Goal: Information Seeking & Learning: Check status

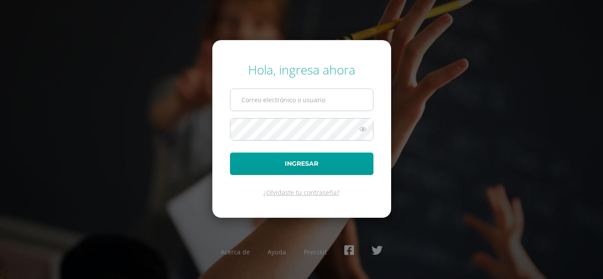
click at [288, 91] on input "text" at bounding box center [301, 100] width 143 height 22
type input "evelyn.calderon@centroeducativoelvalle.edu.gt"
click at [230, 153] on button "Ingresar" at bounding box center [301, 164] width 143 height 23
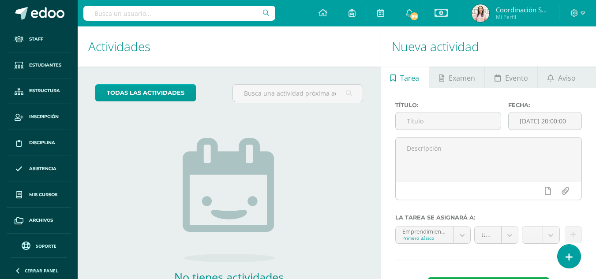
click at [231, 15] on input "text" at bounding box center [179, 13] width 192 height 15
type input "biologia"
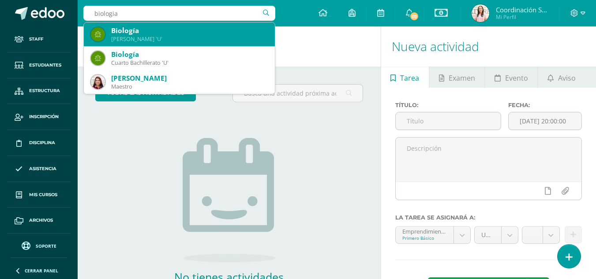
click at [212, 37] on div "Quinto Bachillerato 'U'" at bounding box center [189, 39] width 157 height 8
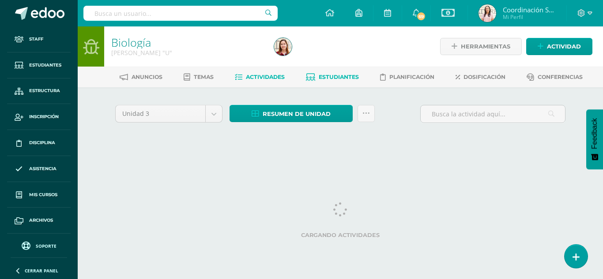
click at [331, 72] on link "Estudiantes" at bounding box center [332, 77] width 53 height 14
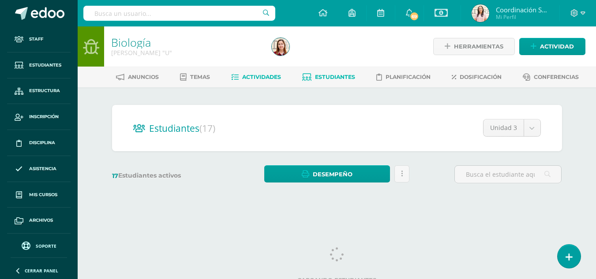
click at [260, 80] on span "Actividades" at bounding box center [261, 77] width 39 height 7
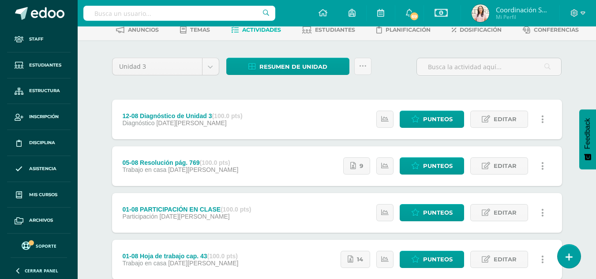
scroll to position [48, 0]
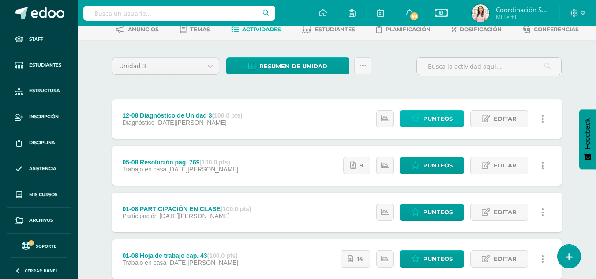
click at [436, 115] on span "Punteos" at bounding box center [438, 119] width 30 height 16
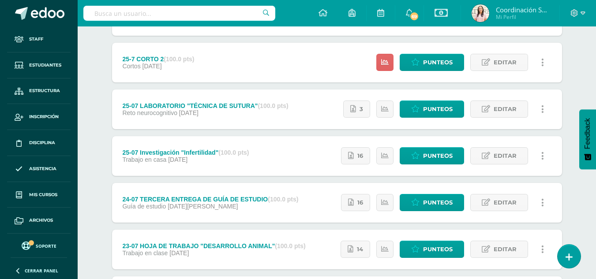
scroll to position [392, 0]
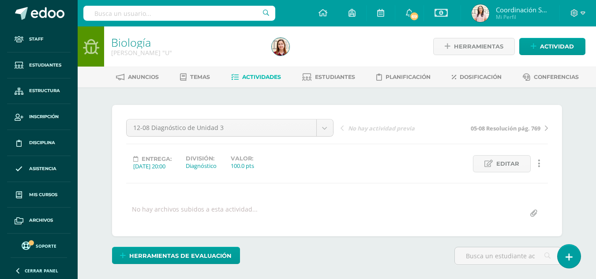
click at [189, 18] on input "text" at bounding box center [179, 13] width 192 height 15
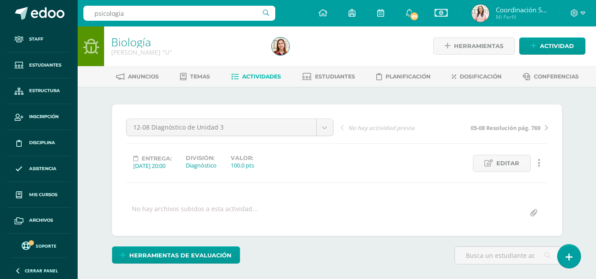
click at [235, 12] on input "psicologia" at bounding box center [179, 13] width 192 height 15
click at [266, 14] on input "psicologia" at bounding box center [179, 13] width 192 height 15
click at [238, 11] on input "psicologia" at bounding box center [179, 13] width 192 height 15
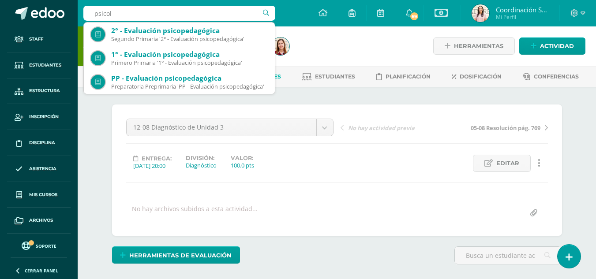
type input "psicolo"
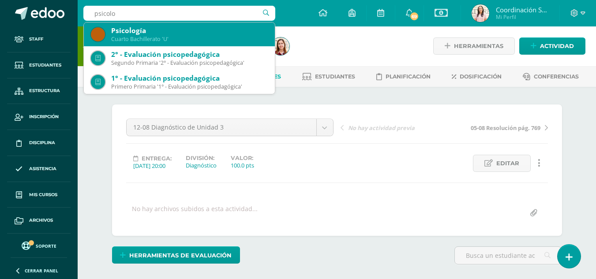
click at [174, 37] on div "Cuarto Bachillerato 'U'" at bounding box center [189, 39] width 157 height 8
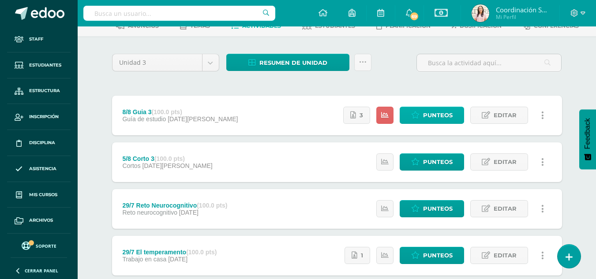
scroll to position [51, 0]
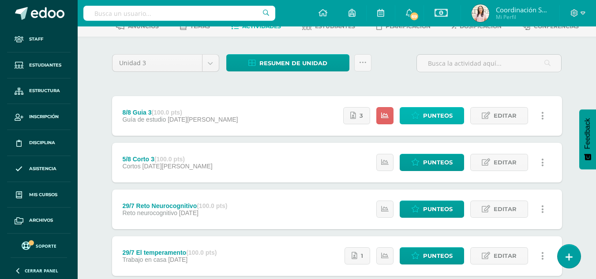
click at [440, 112] on span "Punteos" at bounding box center [438, 116] width 30 height 16
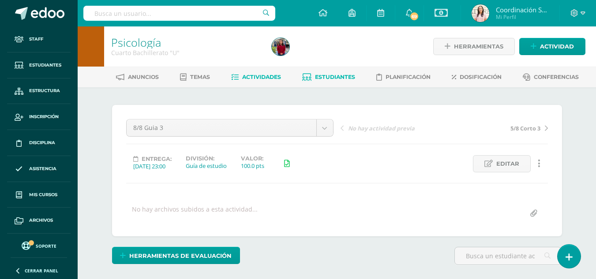
click at [331, 83] on link "Estudiantes" at bounding box center [328, 77] width 53 height 14
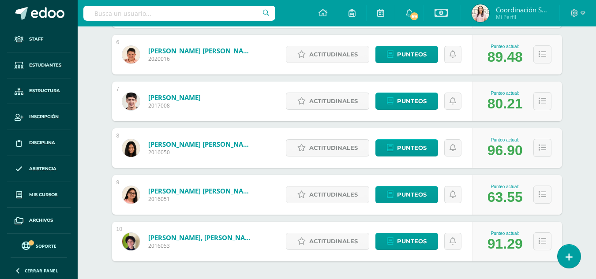
scroll to position [392, 0]
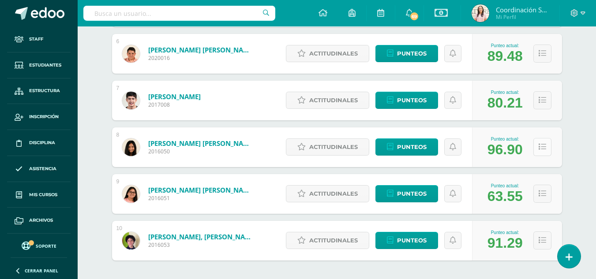
click at [546, 150] on icon at bounding box center [543, 147] width 8 height 8
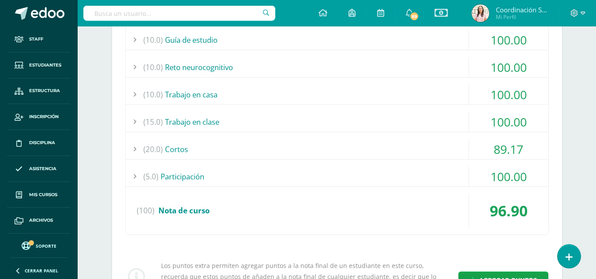
scroll to position [569, 0]
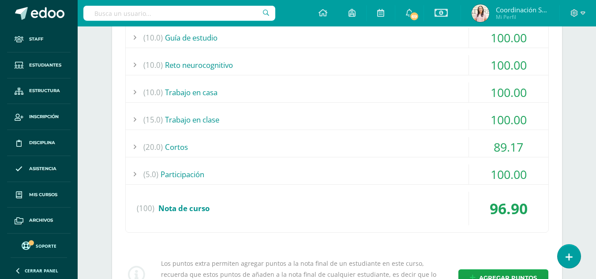
click at [375, 142] on div "(20.0) Cortos" at bounding box center [337, 147] width 423 height 20
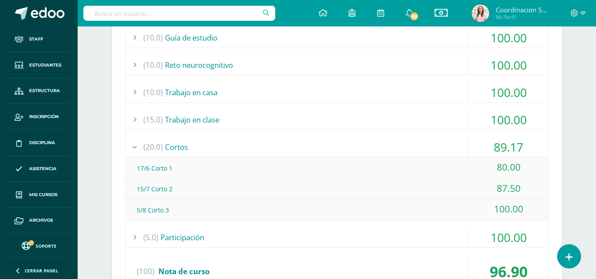
click at [375, 142] on div "(20.0) Cortos" at bounding box center [337, 147] width 423 height 20
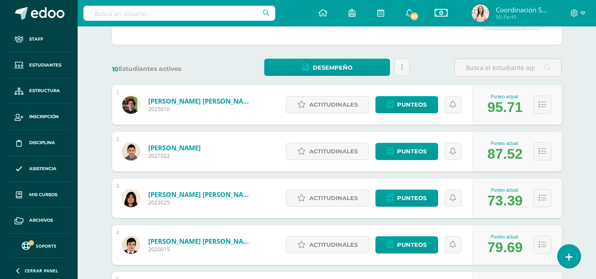
scroll to position [0, 0]
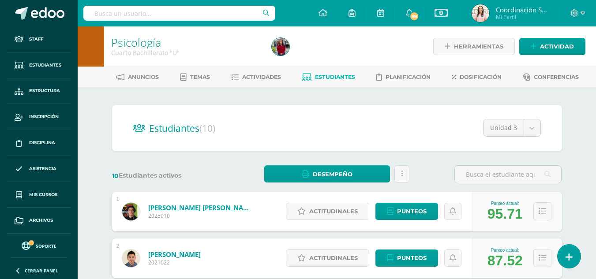
click at [232, 15] on input "text" at bounding box center [179, 13] width 192 height 15
type input "s"
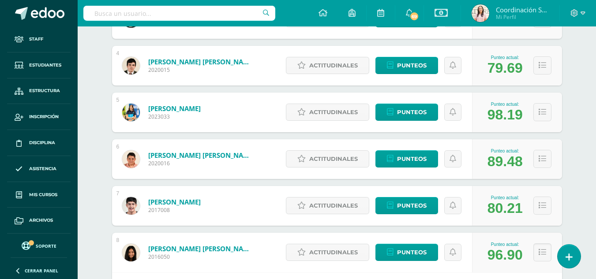
click at [232, 15] on input "text" at bounding box center [179, 13] width 192 height 15
type input "matematicas"
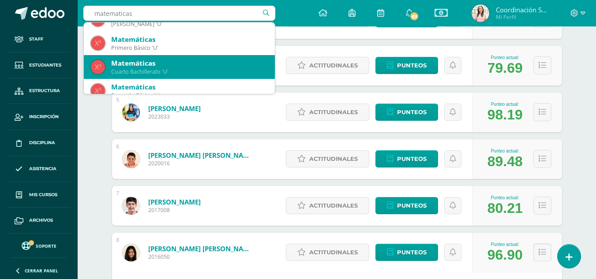
click at [194, 67] on div "Matemáticas" at bounding box center [189, 63] width 157 height 9
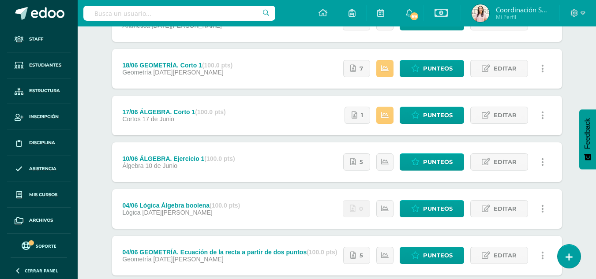
scroll to position [801, 0]
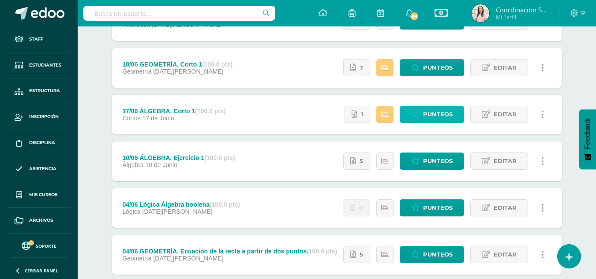
click at [457, 108] on link "Punteos" at bounding box center [432, 114] width 64 height 17
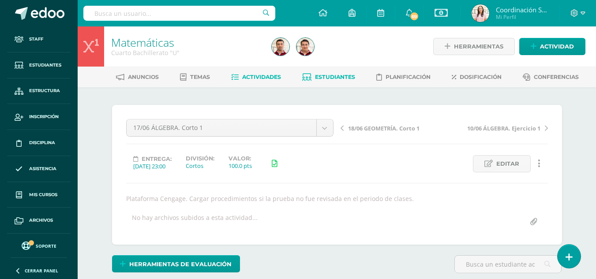
click at [340, 79] on span "Estudiantes" at bounding box center [335, 77] width 40 height 7
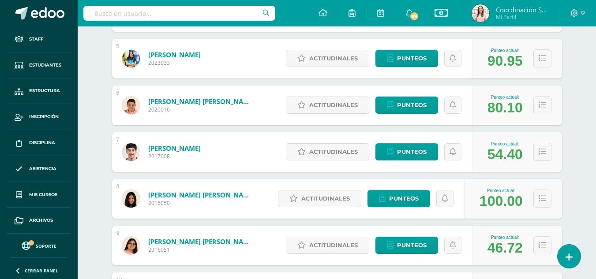
scroll to position [342, 0]
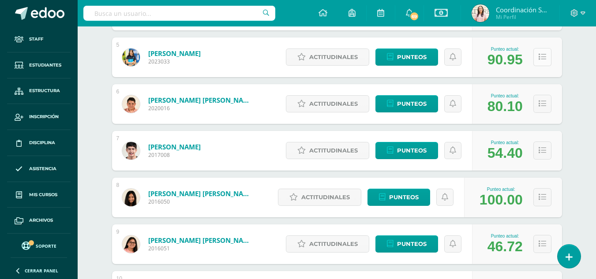
click at [546, 60] on button at bounding box center [543, 57] width 18 height 18
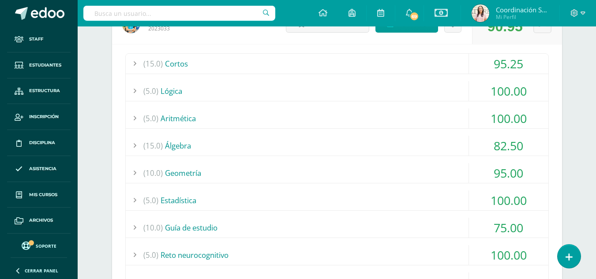
scroll to position [375, 0]
click at [352, 158] on div "(15.0) Cortos 95.25 17/06 ÁLGEBRA. Corto 1 94.00" at bounding box center [337, 197] width 424 height 288
click at [348, 150] on div "(15.0) Álgebra" at bounding box center [337, 146] width 423 height 20
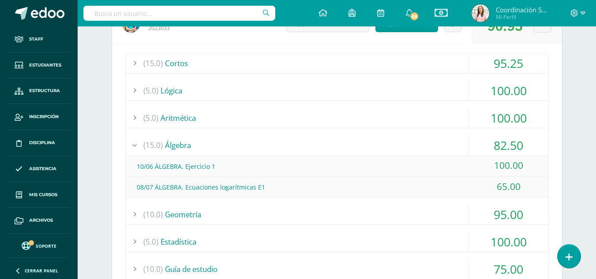
click at [348, 150] on div "(15.0) Álgebra" at bounding box center [337, 146] width 423 height 20
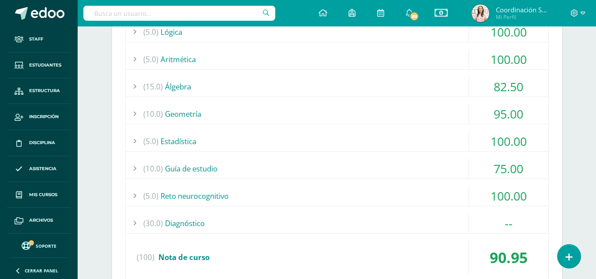
scroll to position [435, 0]
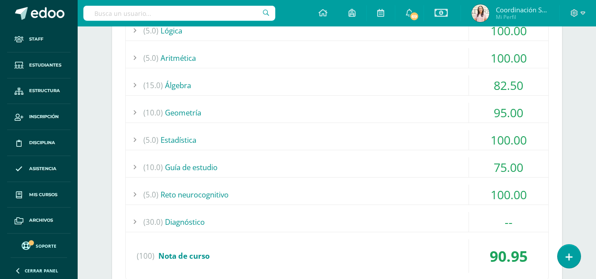
click at [343, 179] on div "(15.0) Cortos 95.25 17/06 ÁLGEBRA. Corto 1 94.00" at bounding box center [337, 137] width 424 height 288
click at [343, 169] on div "(10.0) Guía de estudio" at bounding box center [337, 168] width 423 height 20
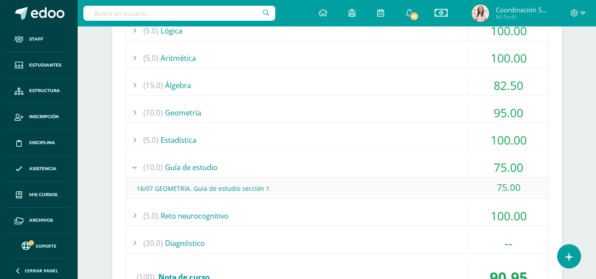
click at [343, 169] on div "(10.0) Guía de estudio" at bounding box center [337, 168] width 423 height 20
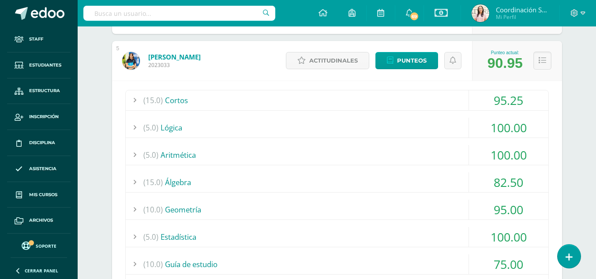
scroll to position [337, 0]
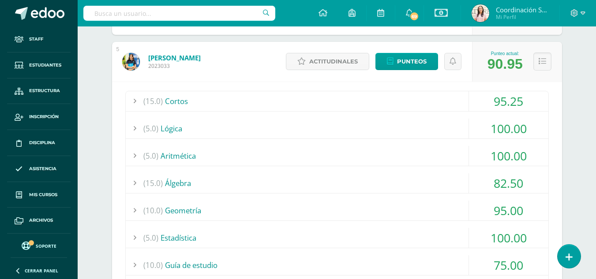
click at [325, 109] on div "(15.0) Cortos" at bounding box center [337, 101] width 423 height 20
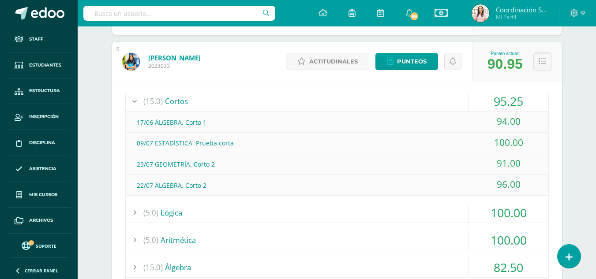
click at [325, 109] on div "(15.0) Cortos" at bounding box center [337, 101] width 423 height 20
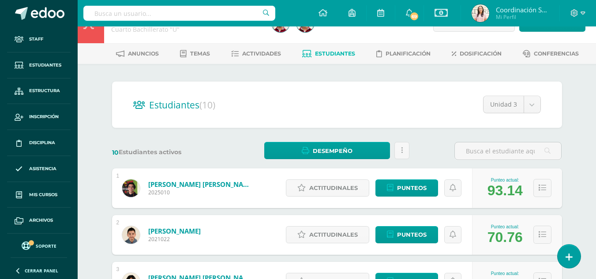
scroll to position [0, 0]
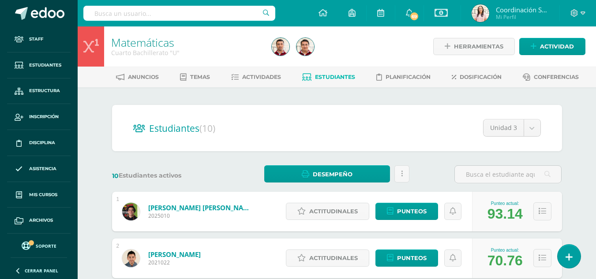
click at [253, 85] on div "Anuncios Temas Actividades Estudiantes Planificación Dosificación Conferencias" at bounding box center [348, 77] width 540 height 21
click at [253, 81] on link "Actividades" at bounding box center [256, 77] width 50 height 14
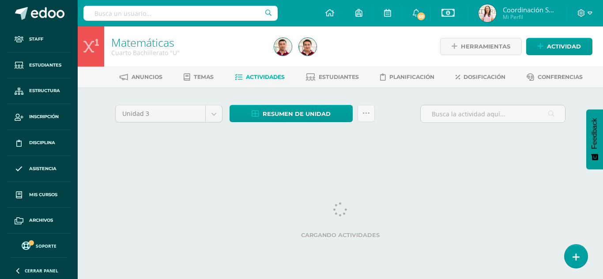
click at [196, 12] on input "text" at bounding box center [180, 13] width 194 height 15
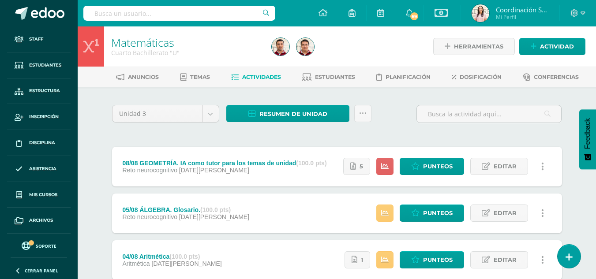
click at [179, 19] on input "text" at bounding box center [179, 13] width 192 height 15
drag, startPoint x: 179, startPoint y: 19, endPoint x: 173, endPoint y: 12, distance: 8.4
click at [173, 12] on input "text" at bounding box center [179, 13] width 192 height 15
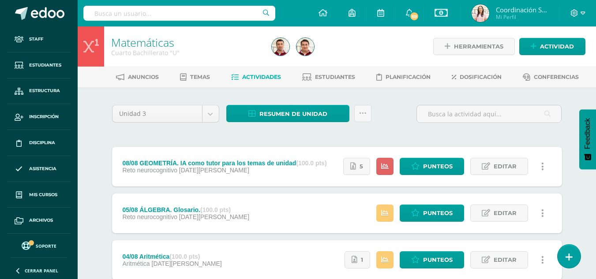
click at [174, 15] on input "text" at bounding box center [179, 13] width 192 height 15
type input "fisica fundamental"
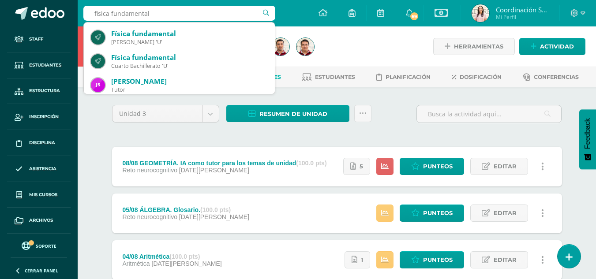
scroll to position [69, 0]
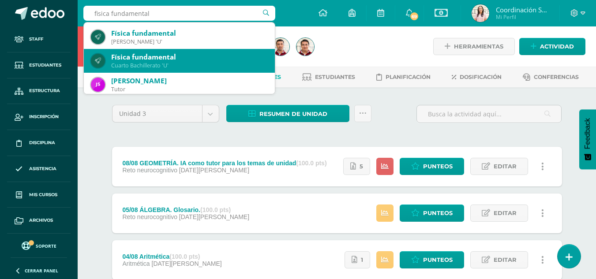
click at [170, 65] on div "Cuarto Bachillerato 'U'" at bounding box center [189, 66] width 157 height 8
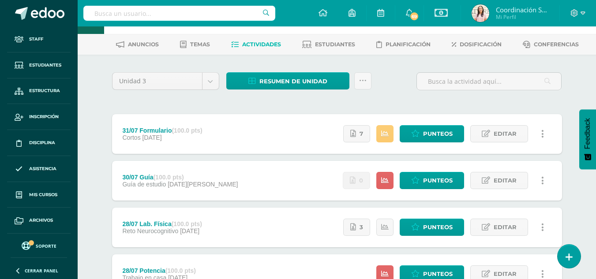
scroll to position [33, 0]
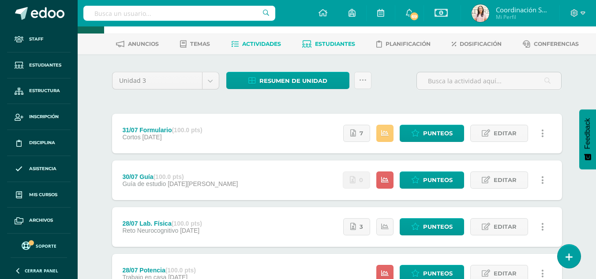
click at [316, 49] on link "Estudiantes" at bounding box center [328, 44] width 53 height 14
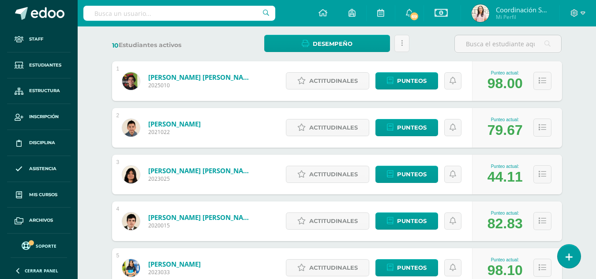
scroll to position [131, 0]
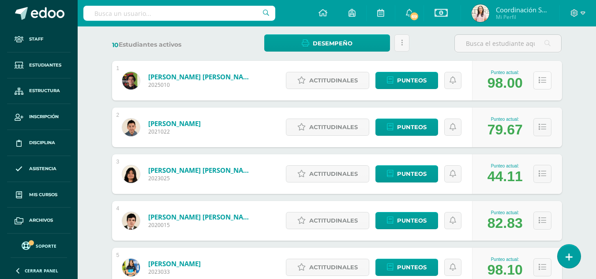
click at [544, 83] on icon at bounding box center [543, 81] width 8 height 8
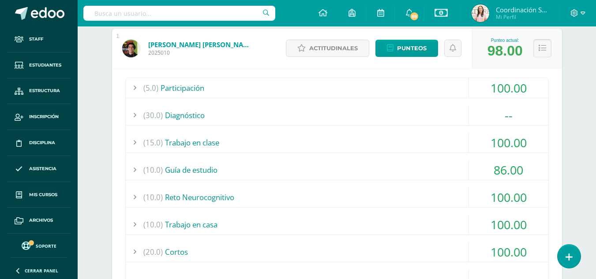
scroll to position [158, 0]
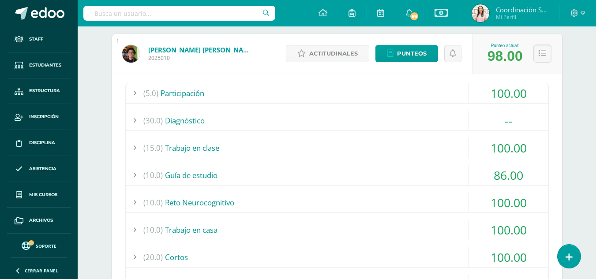
click at [394, 132] on div "(5.0) Participación 100.00 07 /07 Participación 100.00" at bounding box center [337, 199] width 424 height 233
click at [394, 131] on div "(30.0) Diagnóstico --" at bounding box center [337, 121] width 423 height 20
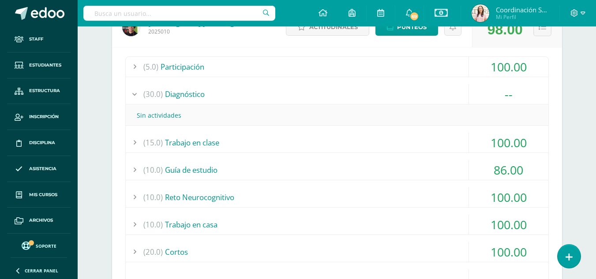
scroll to position [185, 0]
click at [413, 180] on div "(10.0) Guía de estudio 86.00" at bounding box center [337, 170] width 423 height 20
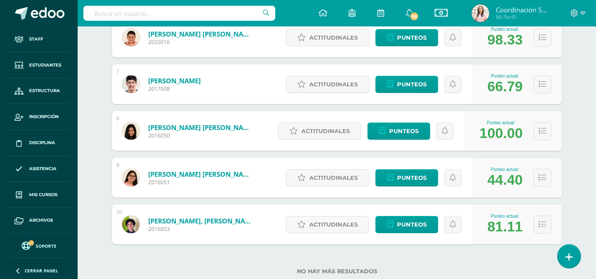
scroll to position [789, 0]
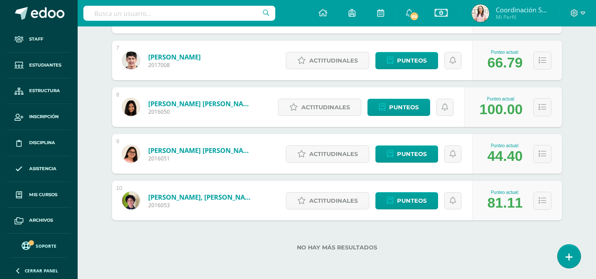
click at [128, 145] on img at bounding box center [131, 154] width 18 height 18
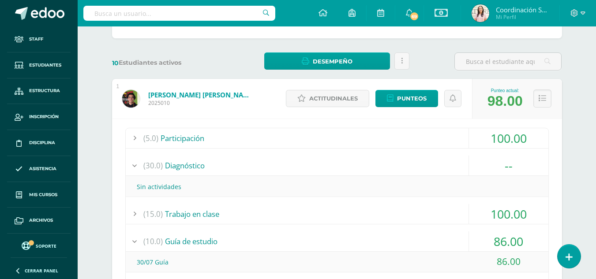
scroll to position [113, 0]
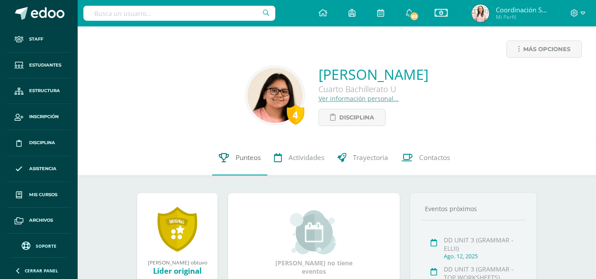
click at [241, 159] on span "Punteos" at bounding box center [248, 157] width 25 height 9
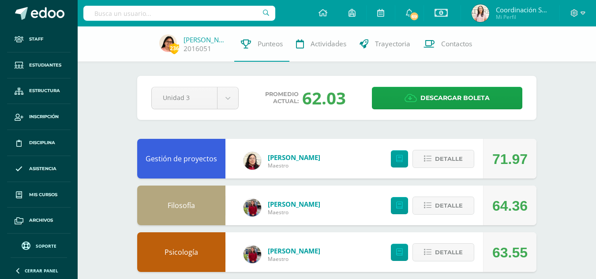
click at [241, 159] on div "Skarlet Revolorio Maestro" at bounding box center [282, 161] width 94 height 40
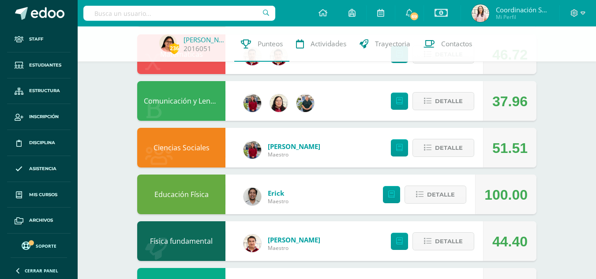
scroll to position [248, 0]
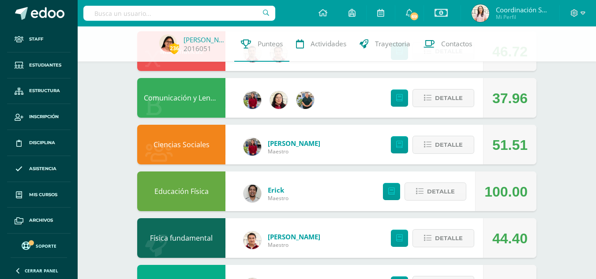
click at [437, 135] on div "Detalle" at bounding box center [431, 145] width 106 height 40
click at [445, 153] on span "Detalle" at bounding box center [449, 145] width 28 height 16
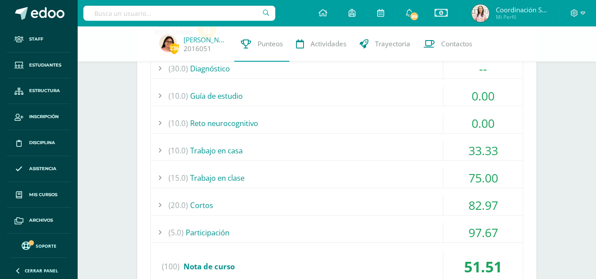
scroll to position [404, 0]
click at [315, 98] on div "(10.0) Guía de estudio" at bounding box center [337, 96] width 372 height 20
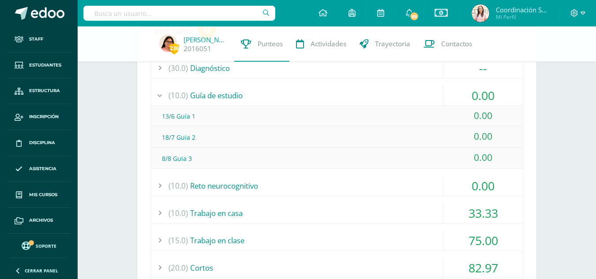
click at [291, 183] on div "(10.0) Reto neurocognitivo" at bounding box center [337, 186] width 372 height 20
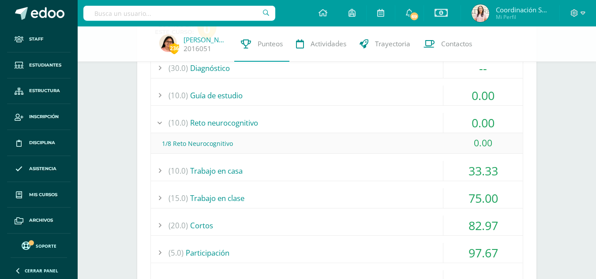
click at [323, 124] on div "(10.0) Reto neurocognitivo" at bounding box center [337, 123] width 372 height 20
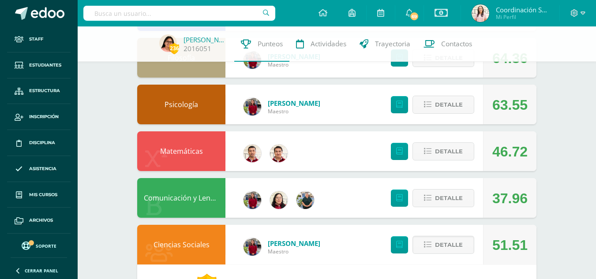
scroll to position [147, 0]
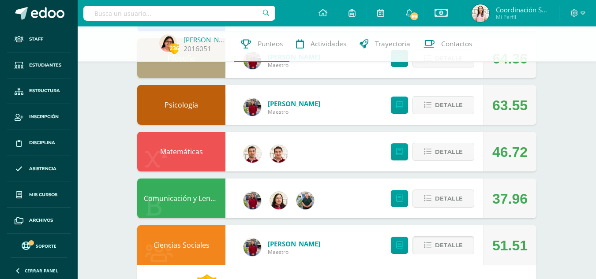
click at [476, 202] on div "Detalle" at bounding box center [431, 199] width 106 height 40
click at [464, 201] on button "Detalle" at bounding box center [444, 199] width 62 height 18
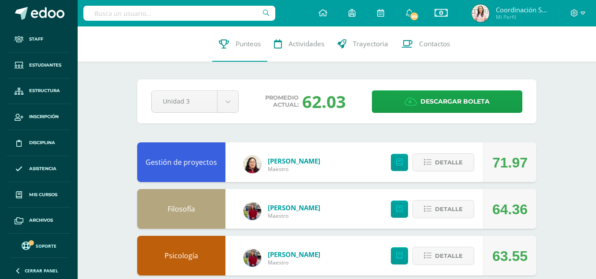
scroll to position [0, 0]
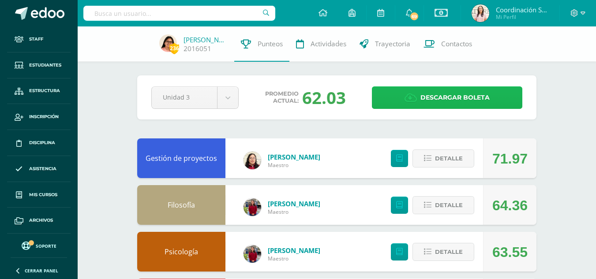
click at [424, 91] on span "Descargar boleta" at bounding box center [455, 98] width 69 height 22
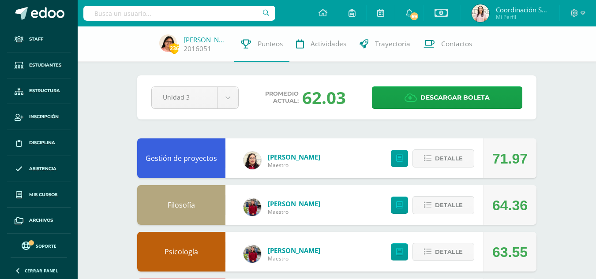
click at [225, 13] on input "text" at bounding box center [179, 13] width 192 height 15
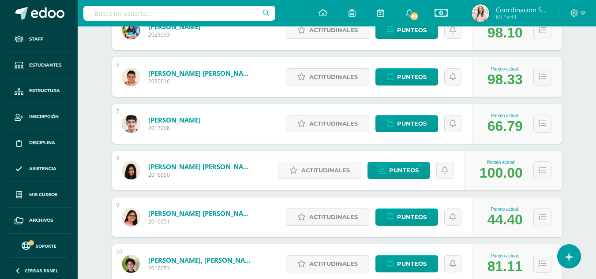
scroll to position [370, 0]
